Goal: Transaction & Acquisition: Book appointment/travel/reservation

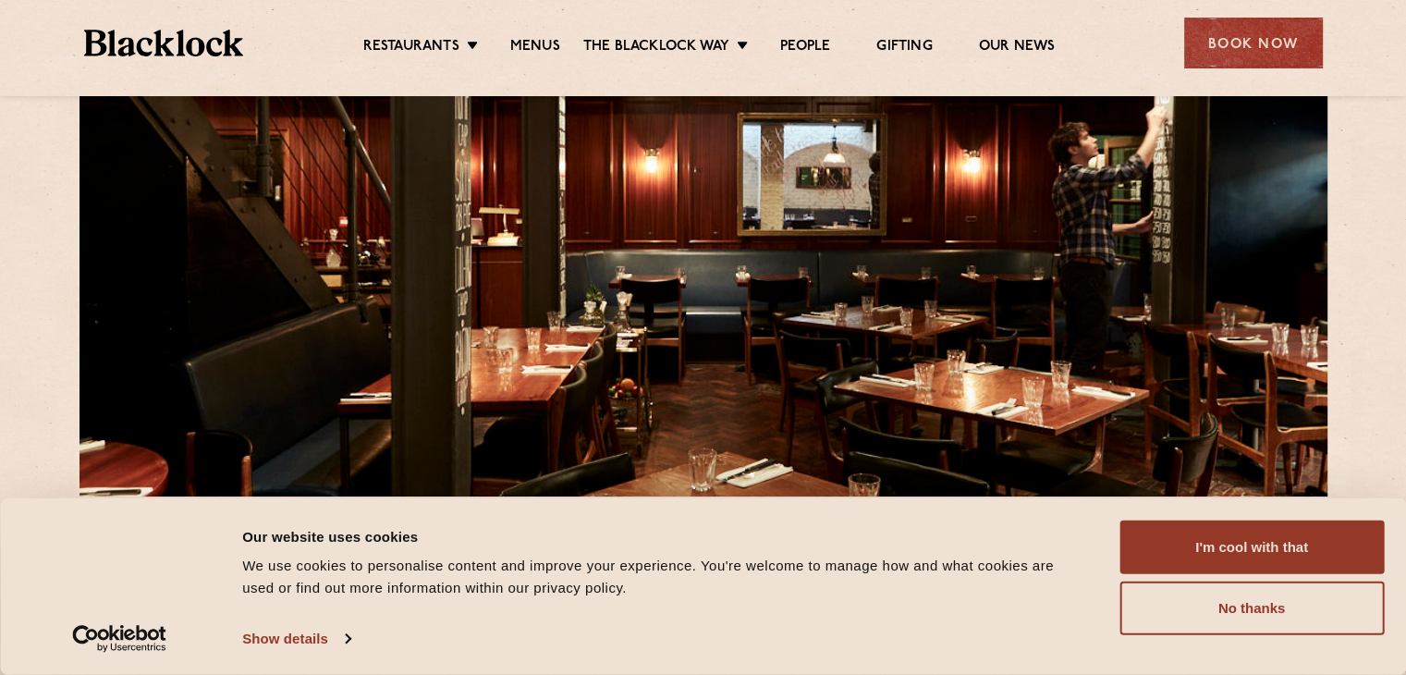
scroll to position [185, 0]
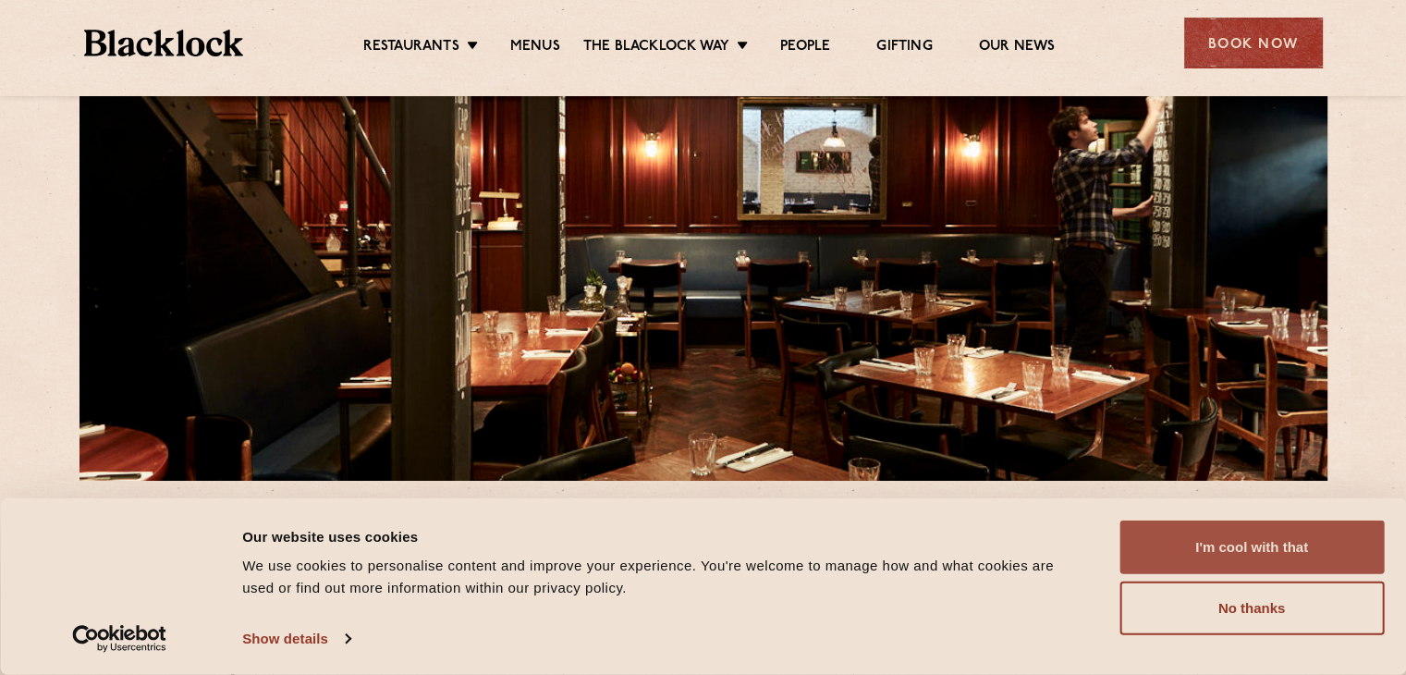
click at [1241, 548] on button "I'm cool with that" at bounding box center [1251, 547] width 264 height 54
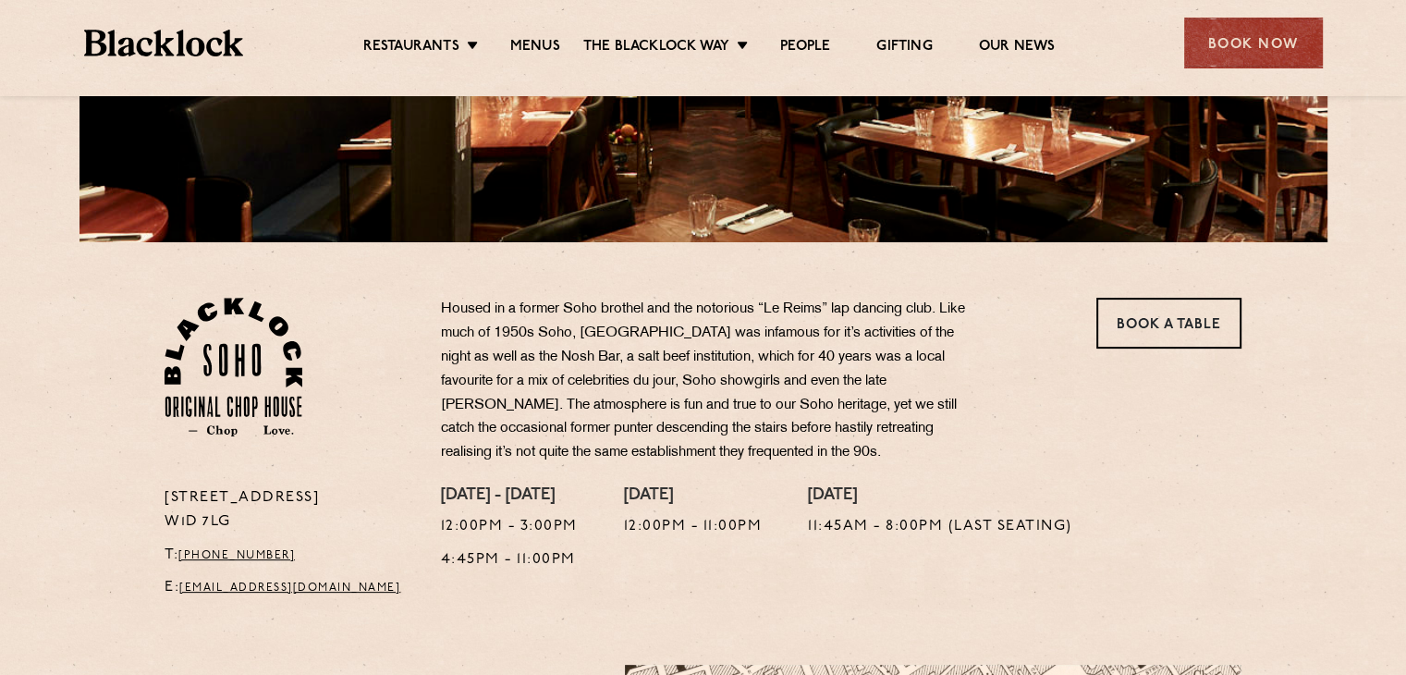
scroll to position [370, 0]
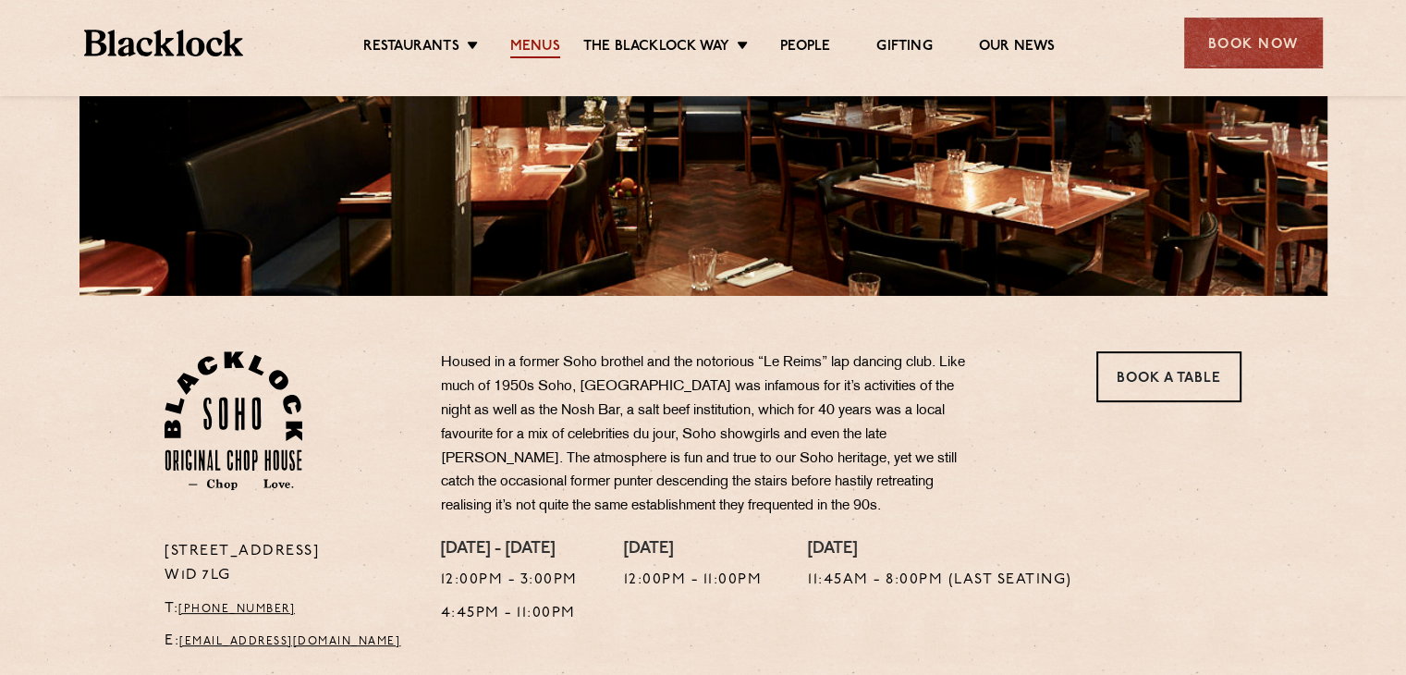
click at [517, 46] on link "Menus" at bounding box center [535, 48] width 50 height 20
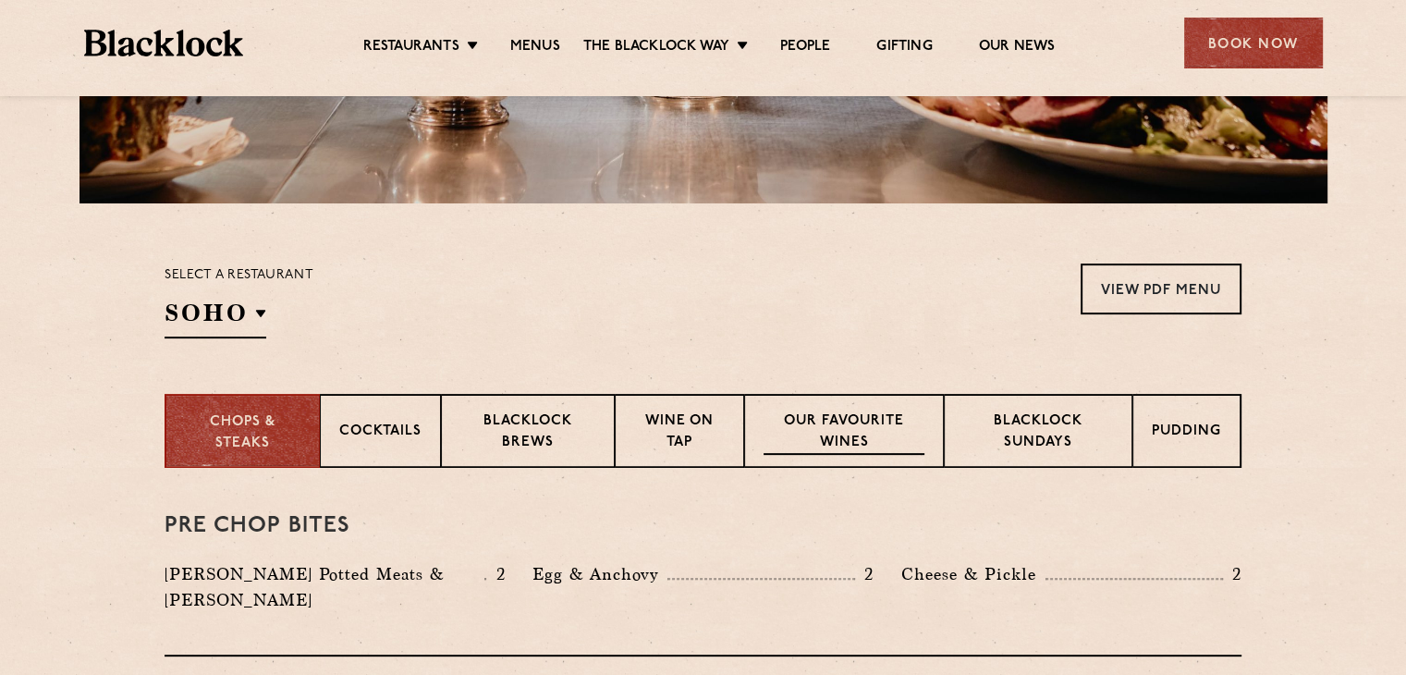
scroll to position [554, 0]
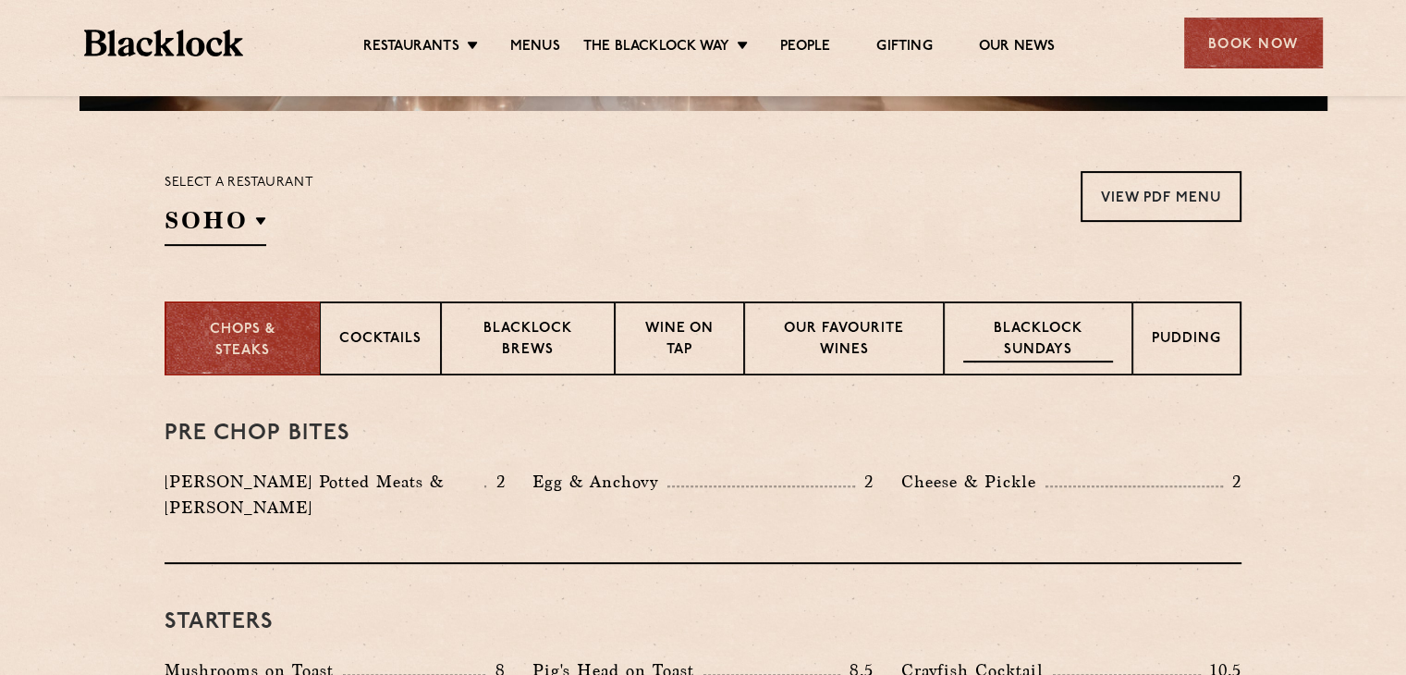
click at [1077, 357] on p "Blacklock Sundays" at bounding box center [1038, 340] width 150 height 43
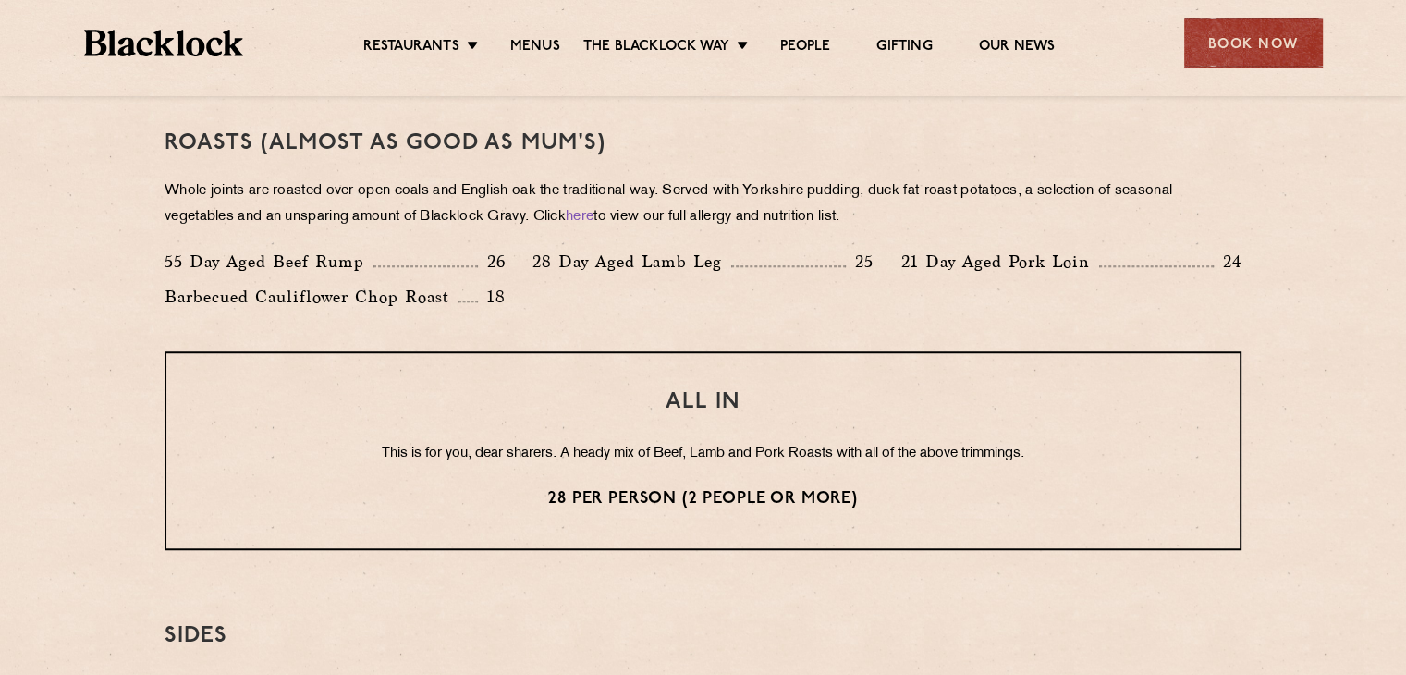
scroll to position [1294, 0]
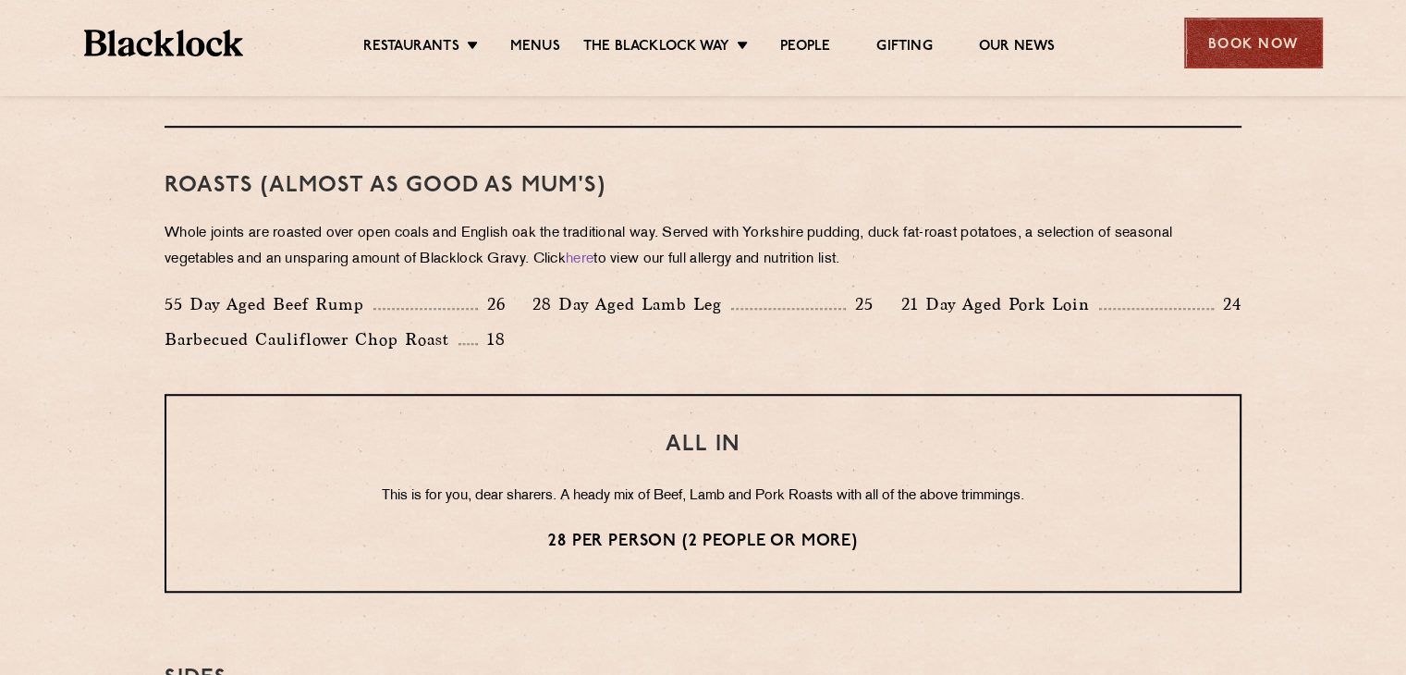
click at [1199, 43] on div "Book Now" at bounding box center [1253, 43] width 139 height 51
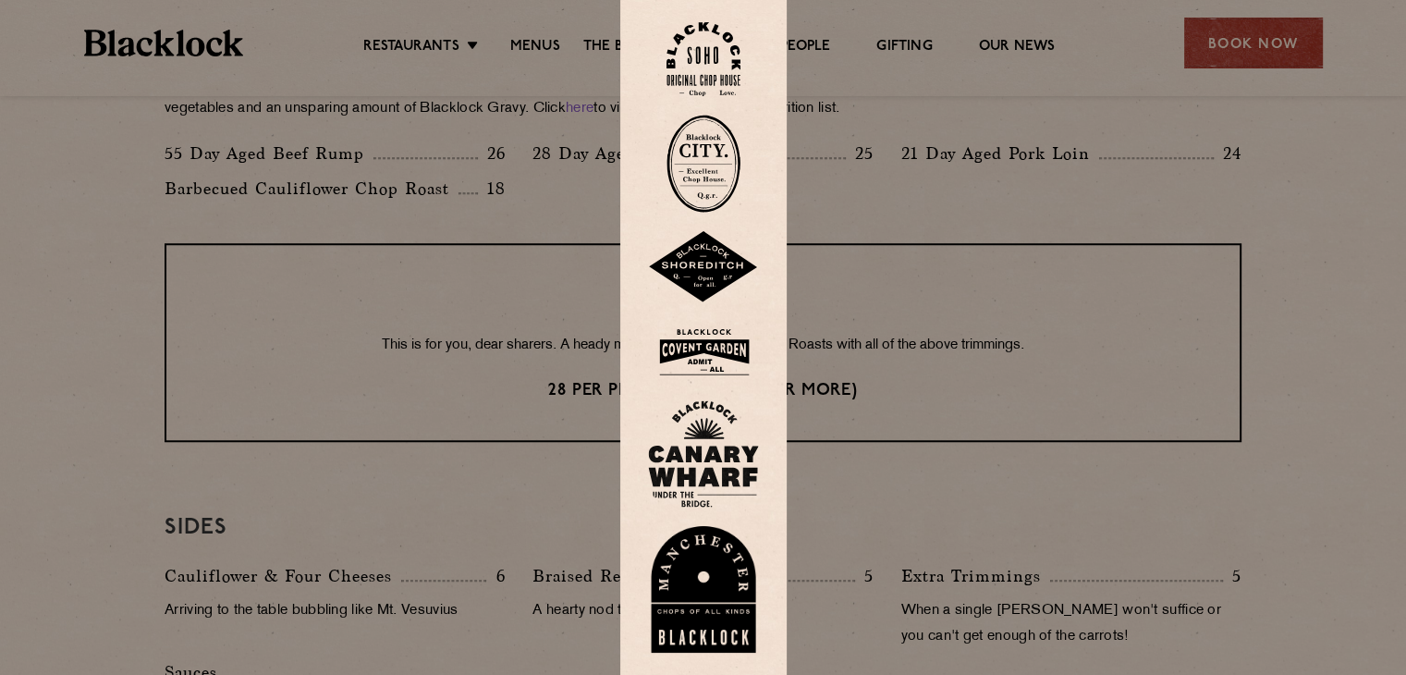
scroll to position [1386, 0]
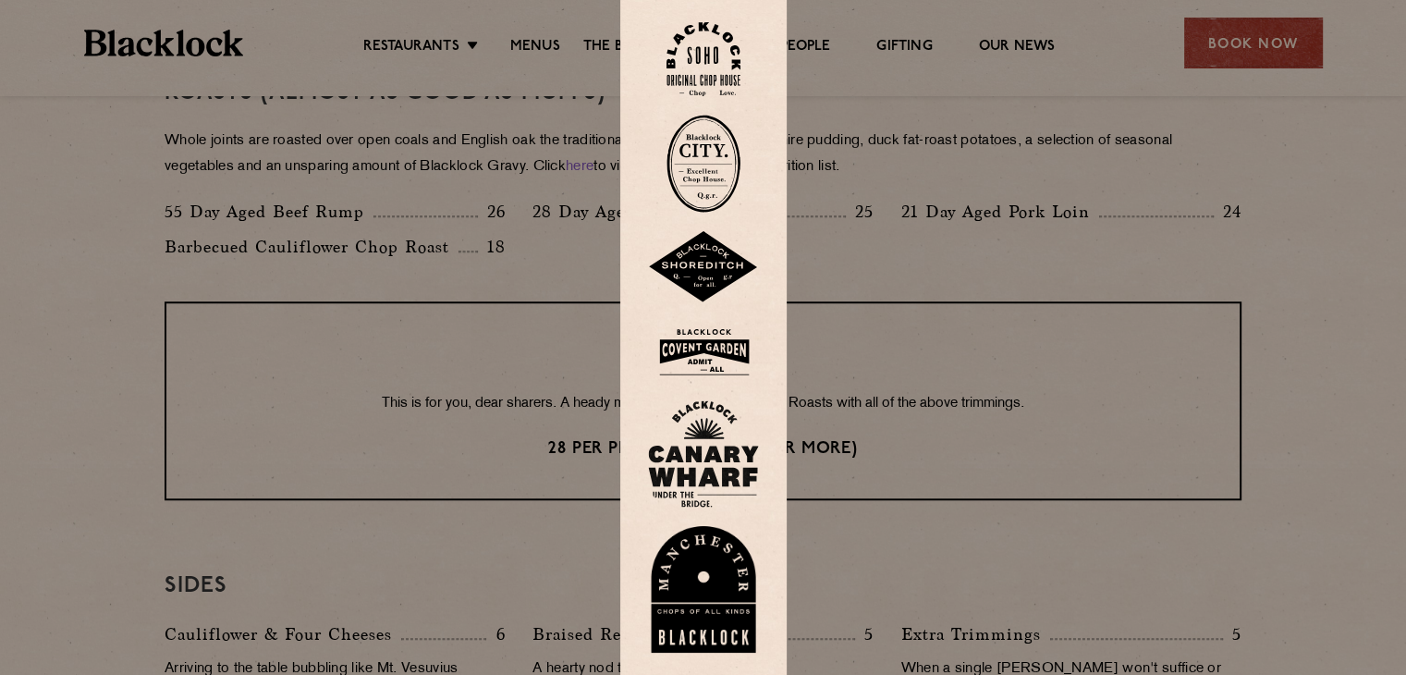
click at [710, 42] on img at bounding box center [703, 59] width 74 height 75
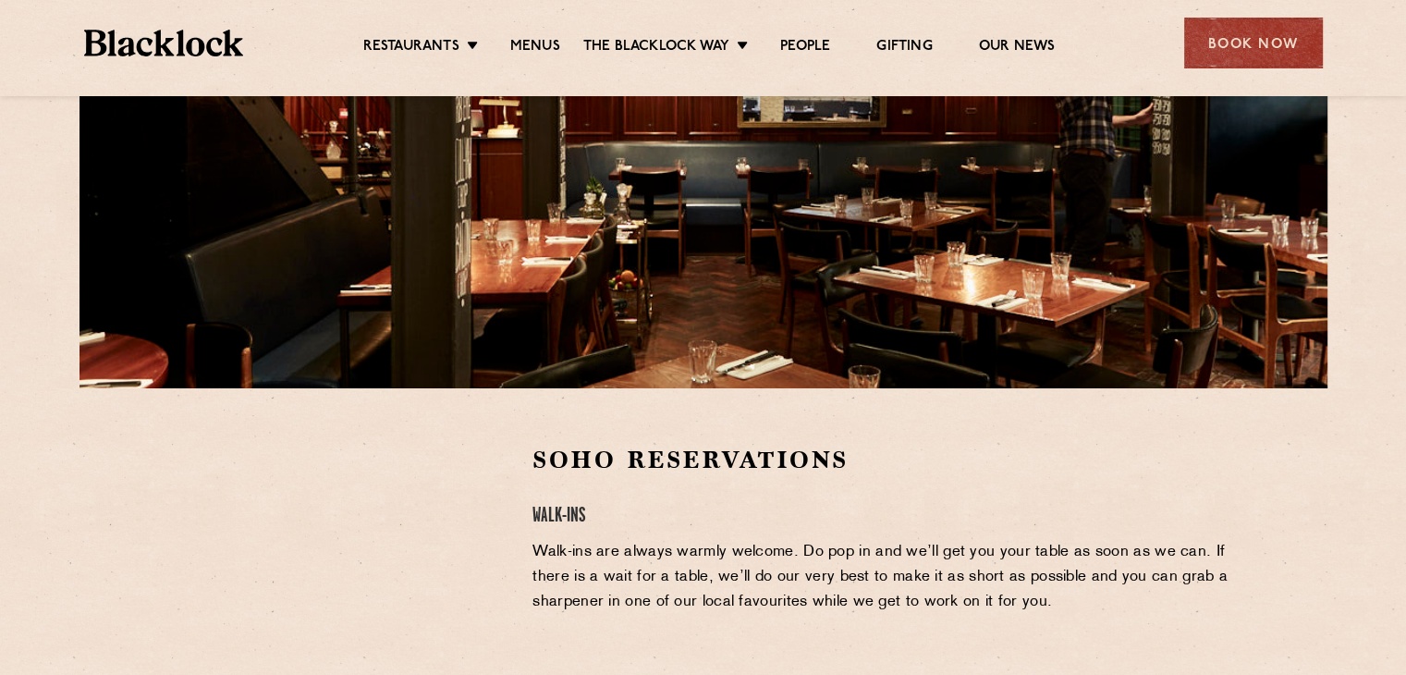
scroll to position [554, 0]
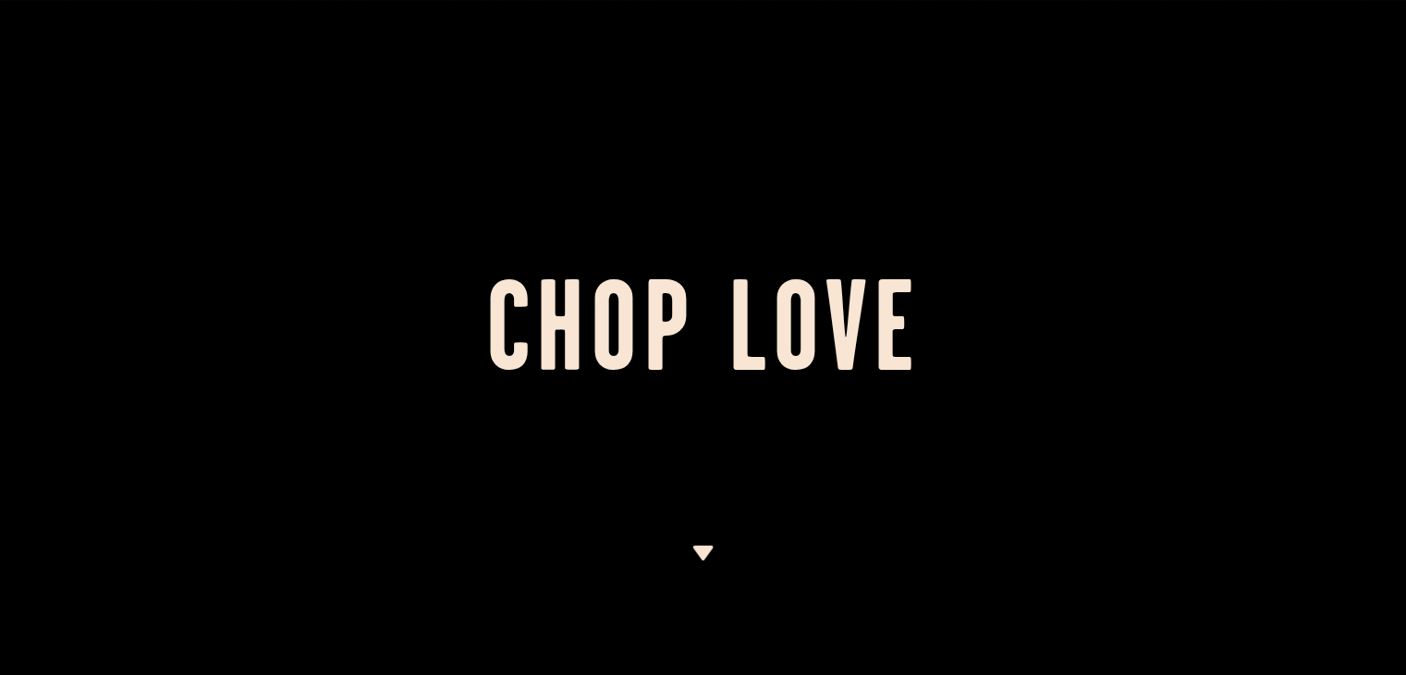
click at [695, 542] on div at bounding box center [703, 337] width 1406 height 675
click at [695, 549] on img at bounding box center [702, 552] width 23 height 15
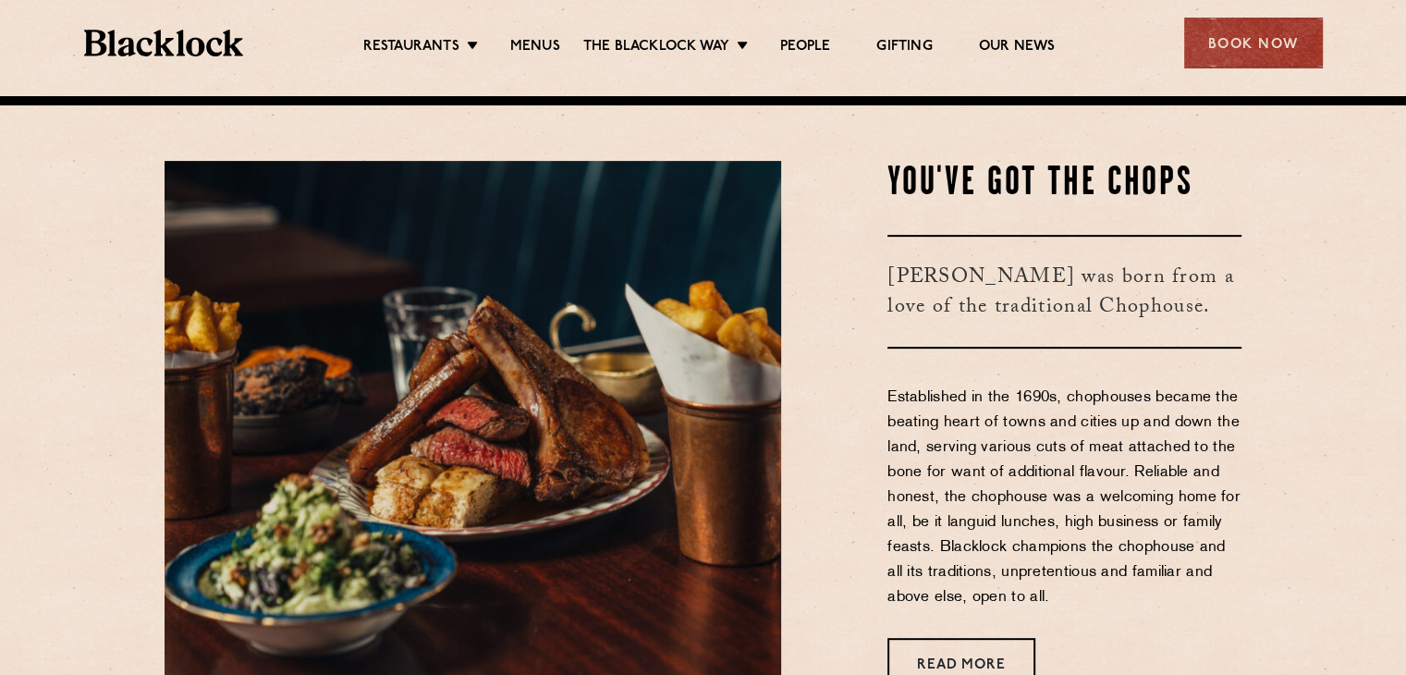
scroll to position [578, 0]
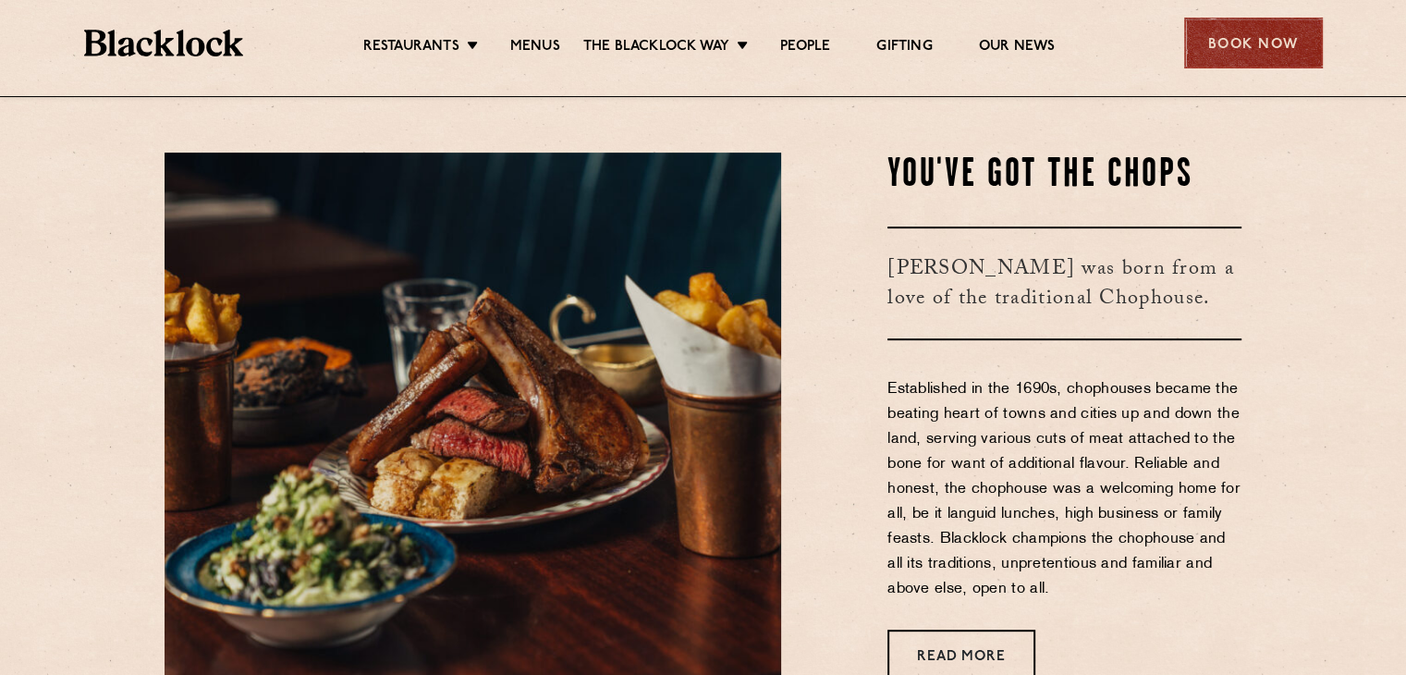
click at [1260, 27] on div "Book Now" at bounding box center [1253, 43] width 139 height 51
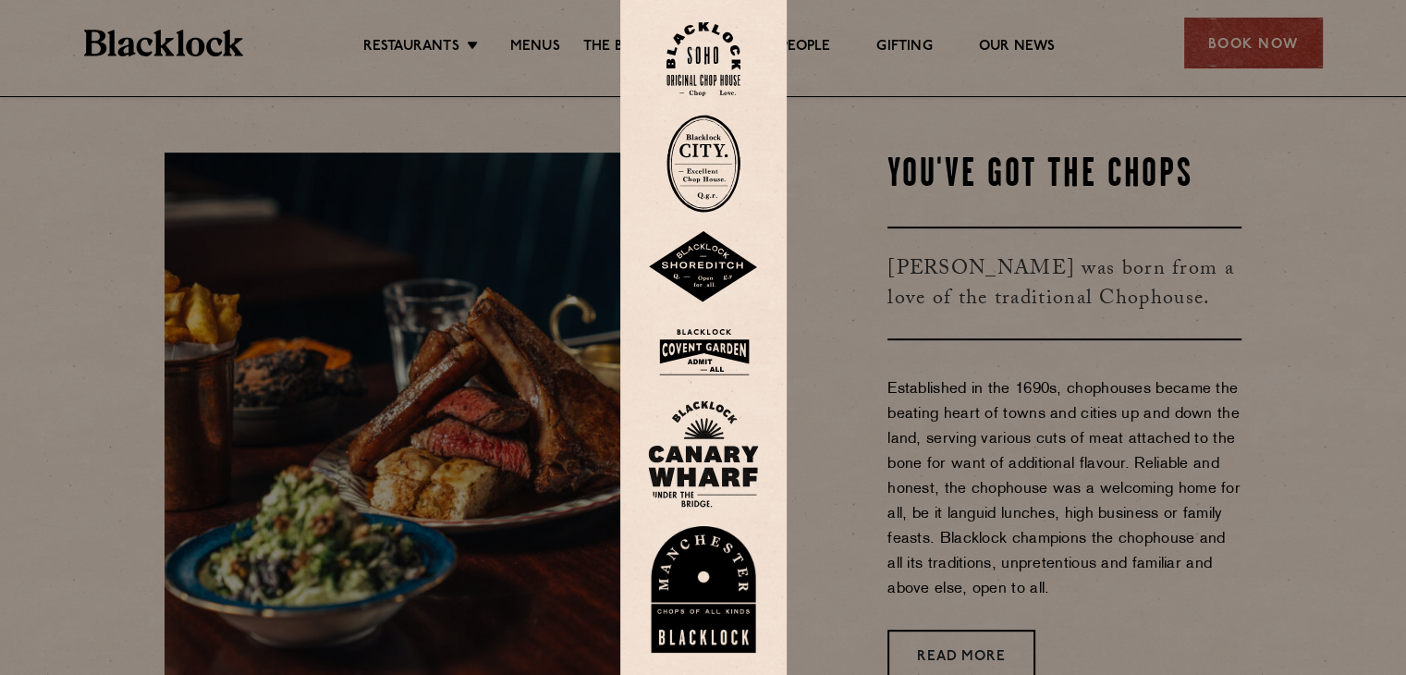
click at [719, 335] on img at bounding box center [703, 352] width 111 height 60
